Goal: Information Seeking & Learning: Check status

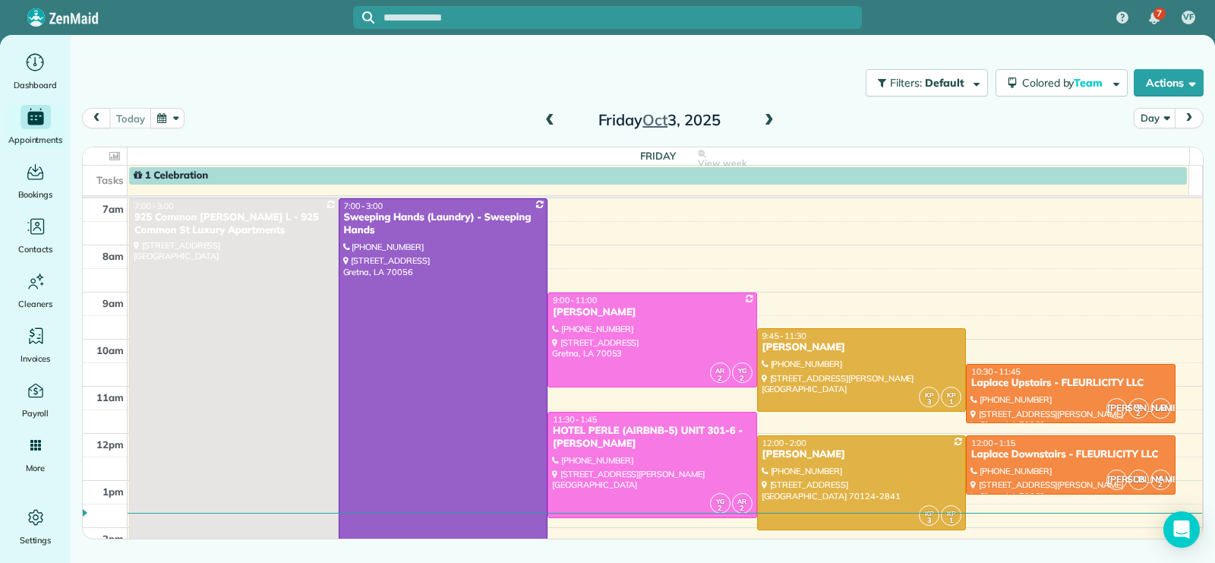
click at [547, 123] on span at bounding box center [549, 121] width 17 height 14
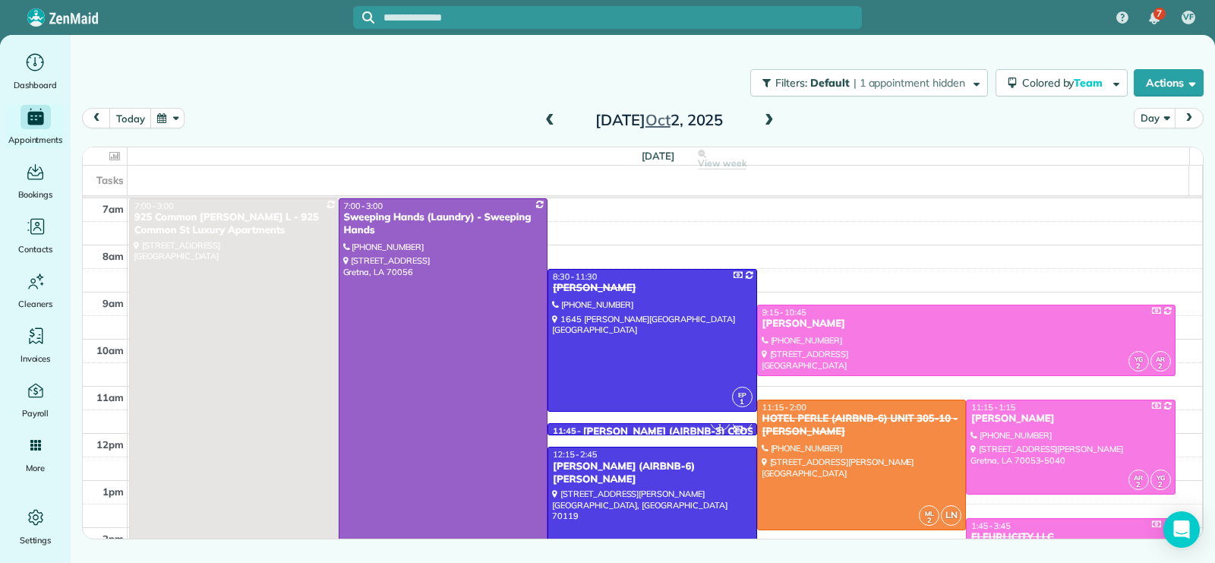
click at [617, 426] on div "LORI HALL (AIRBNB-3) CLOSET KEY" at bounding box center [685, 431] width 205 height 13
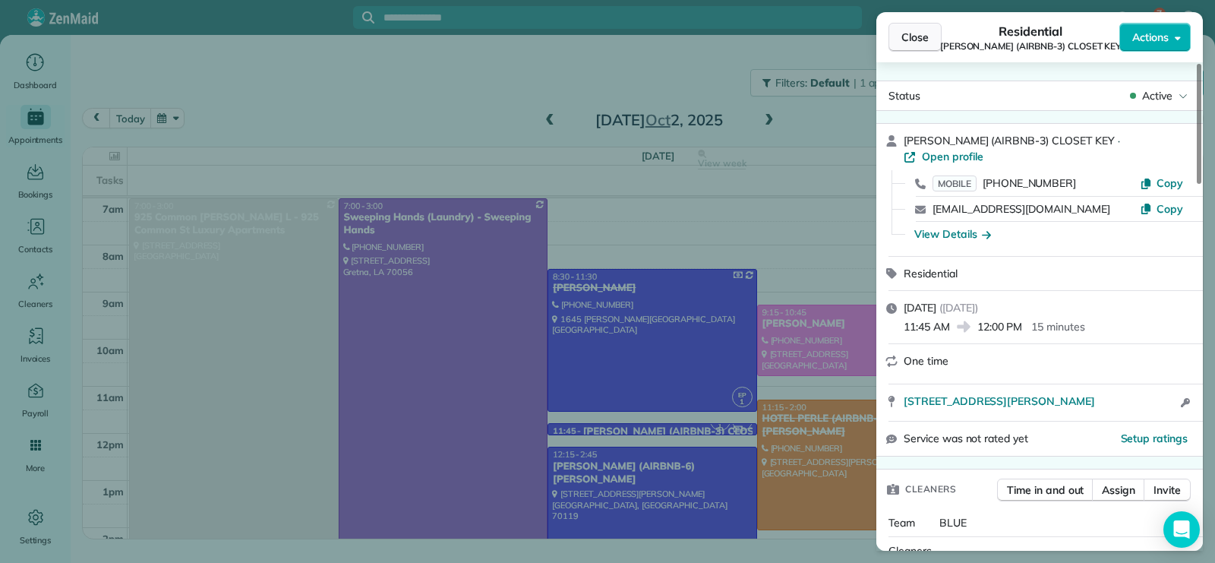
click at [921, 27] on button "Close" at bounding box center [914, 37] width 53 height 29
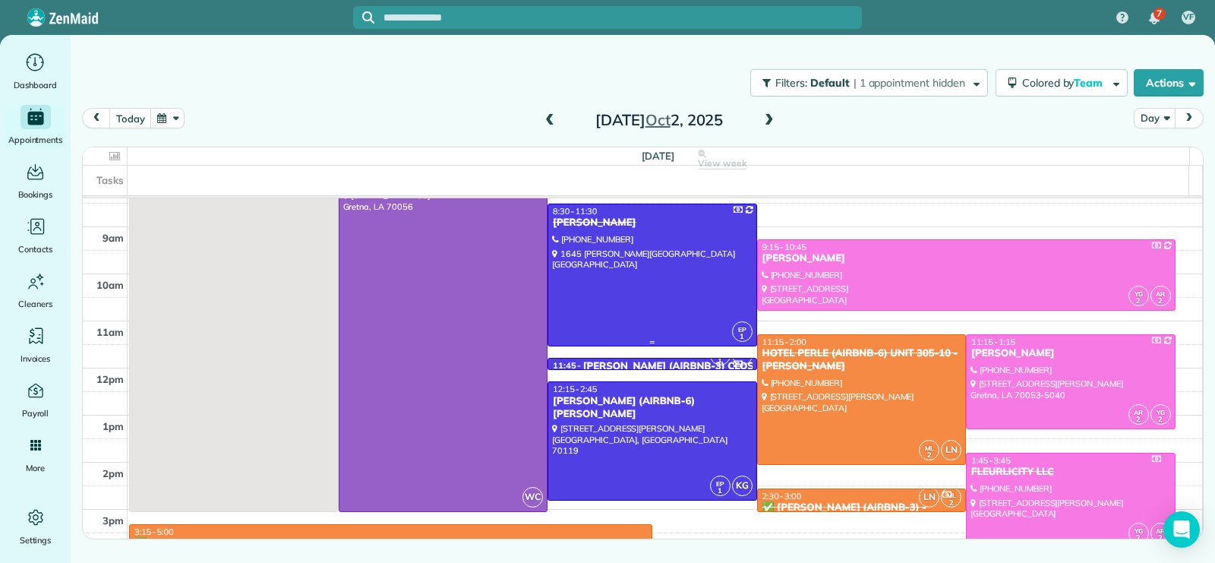
scroll to position [95, 0]
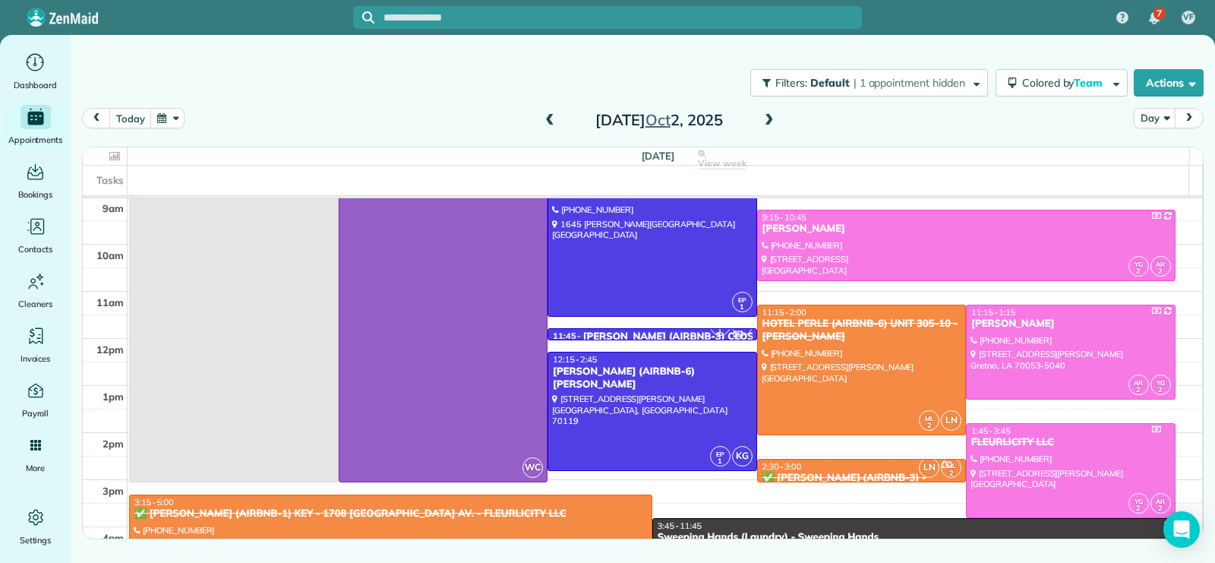
click at [826, 464] on div "2:30 - 3:00" at bounding box center [861, 466] width 200 height 11
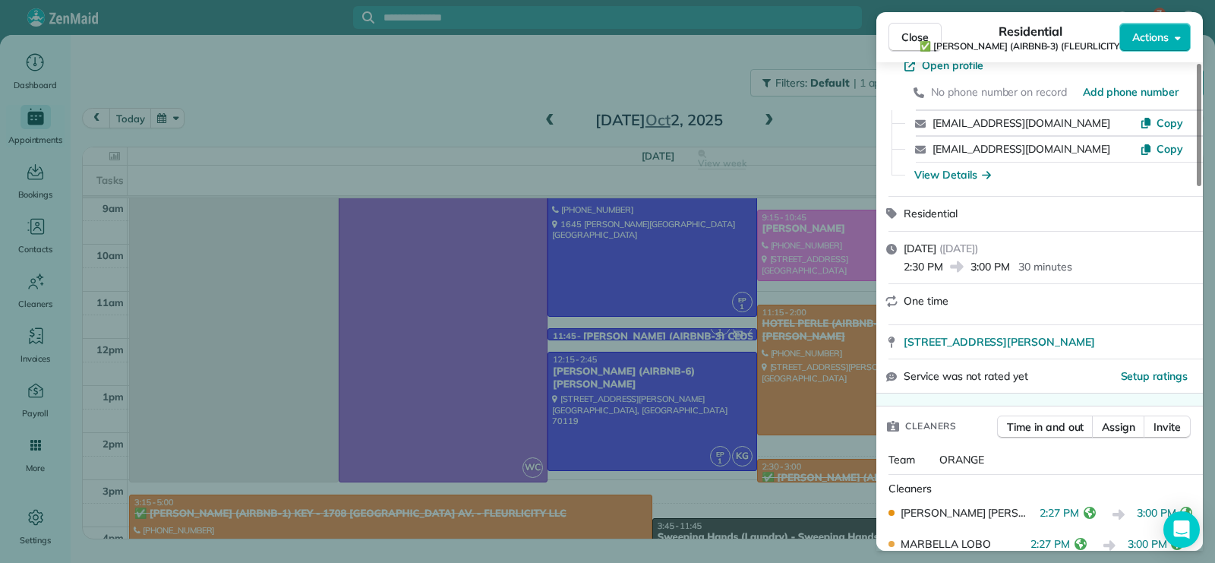
scroll to position [285, 0]
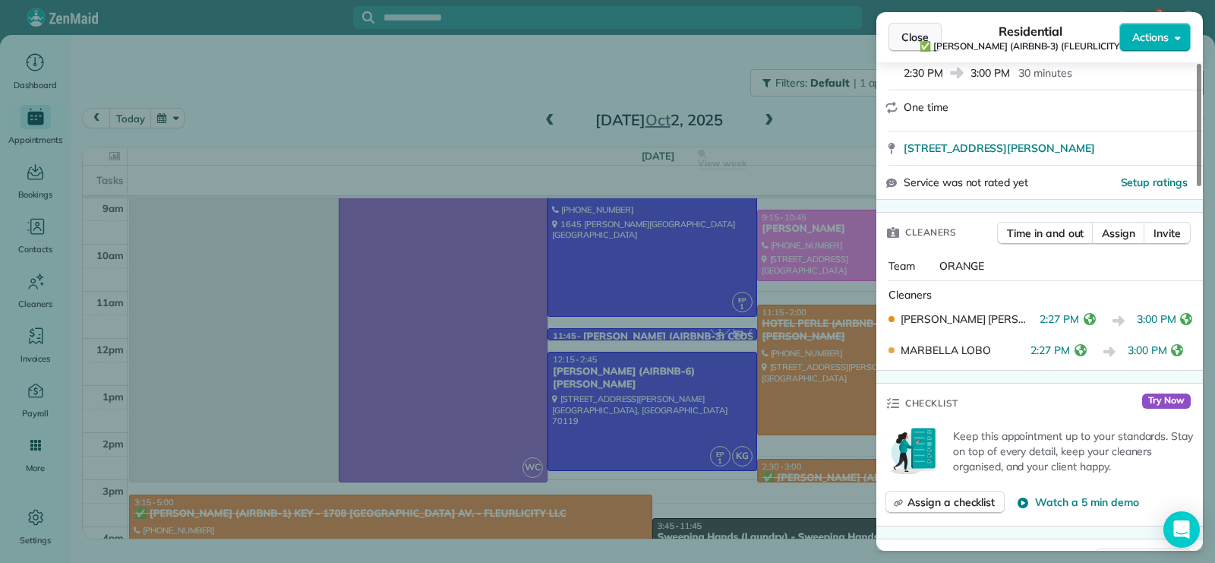
click at [901, 35] on span "Close" at bounding box center [914, 37] width 27 height 15
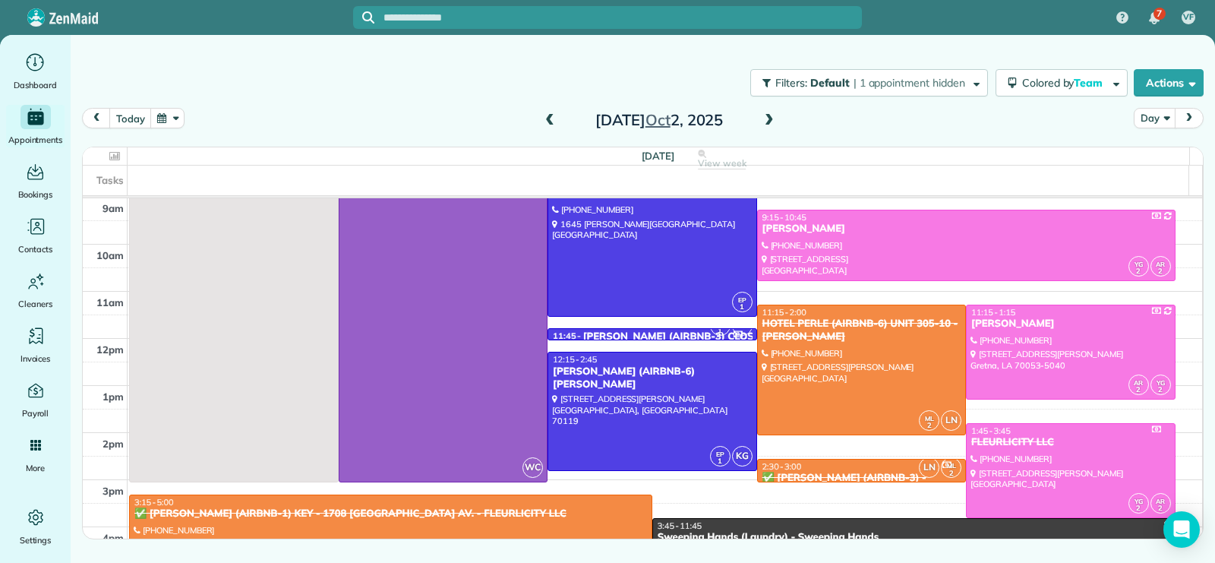
click at [544, 126] on span at bounding box center [549, 121] width 17 height 14
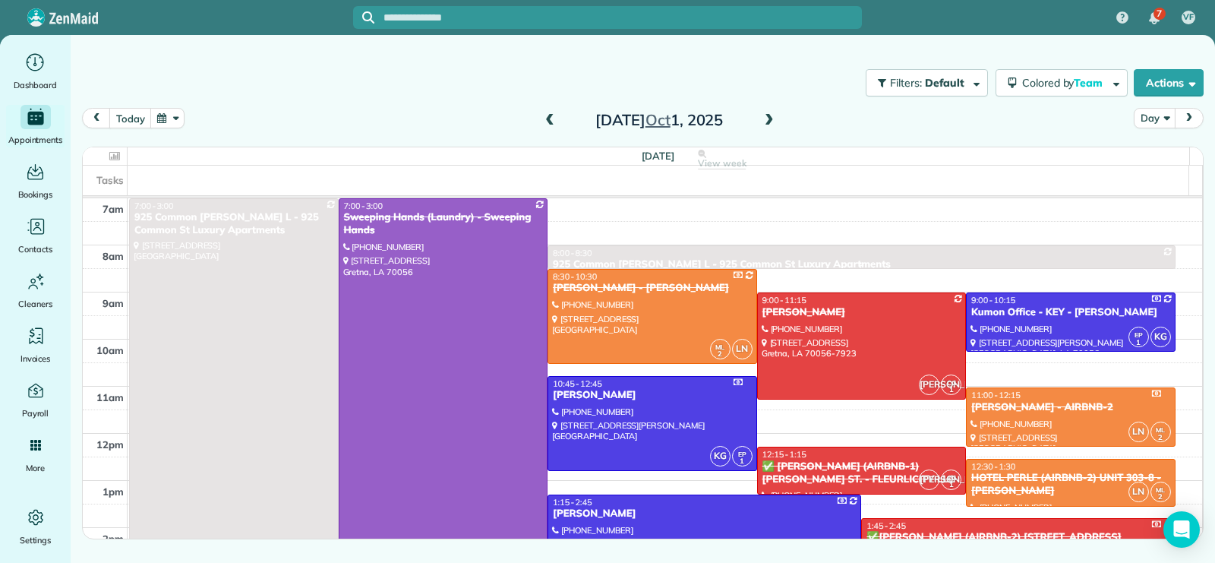
scroll to position [95, 0]
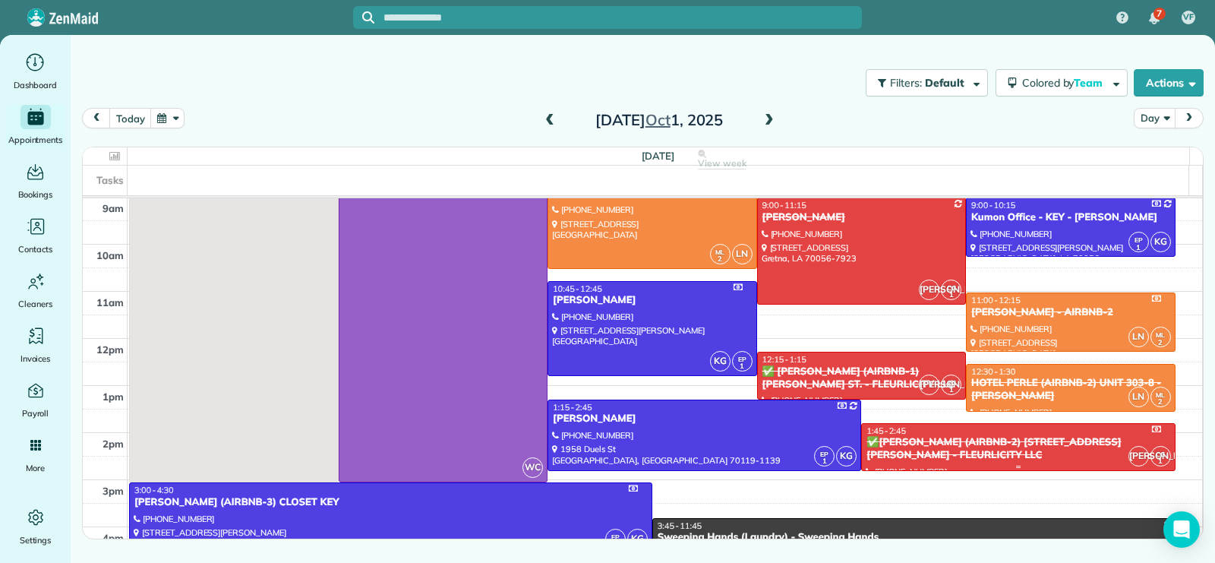
click at [1035, 457] on div "✅CONRAD BARRE (AIRBNB-2) 2516 Myrtle St. - FLEURLICITY LLC" at bounding box center [1017, 449] width 304 height 26
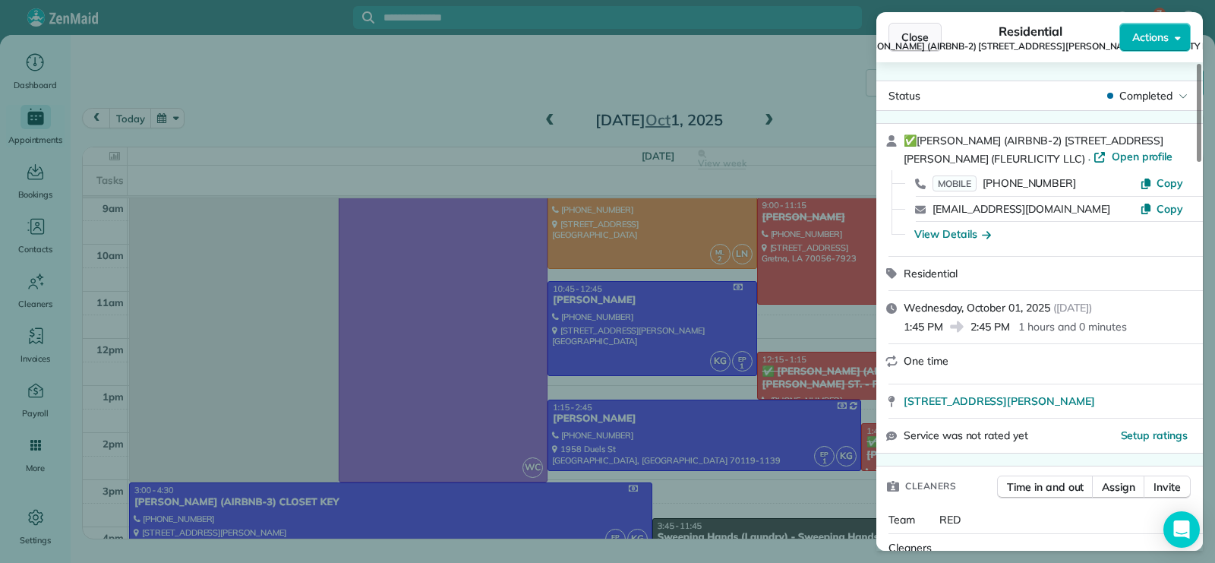
click at [912, 36] on span "Close" at bounding box center [914, 37] width 27 height 15
